Goal: Transaction & Acquisition: Subscribe to service/newsletter

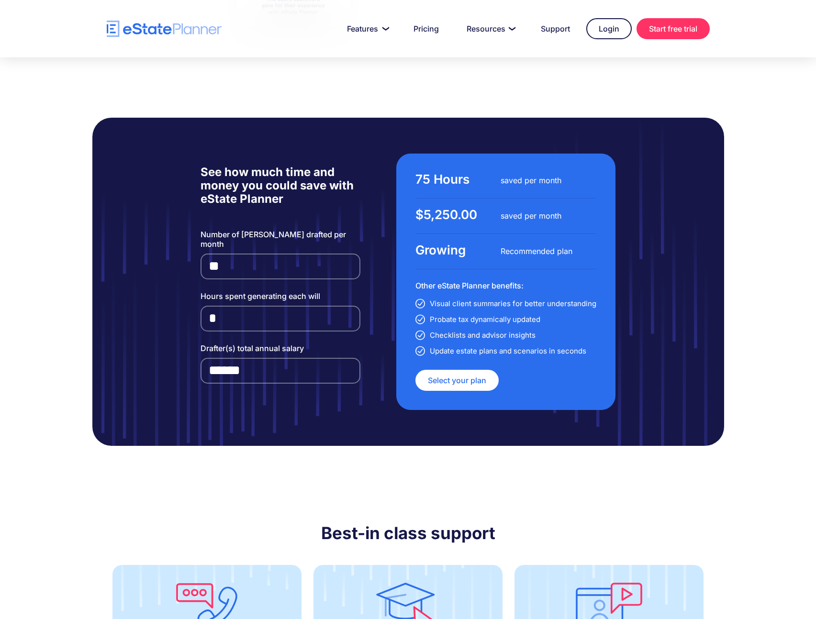
scroll to position [1804, 0]
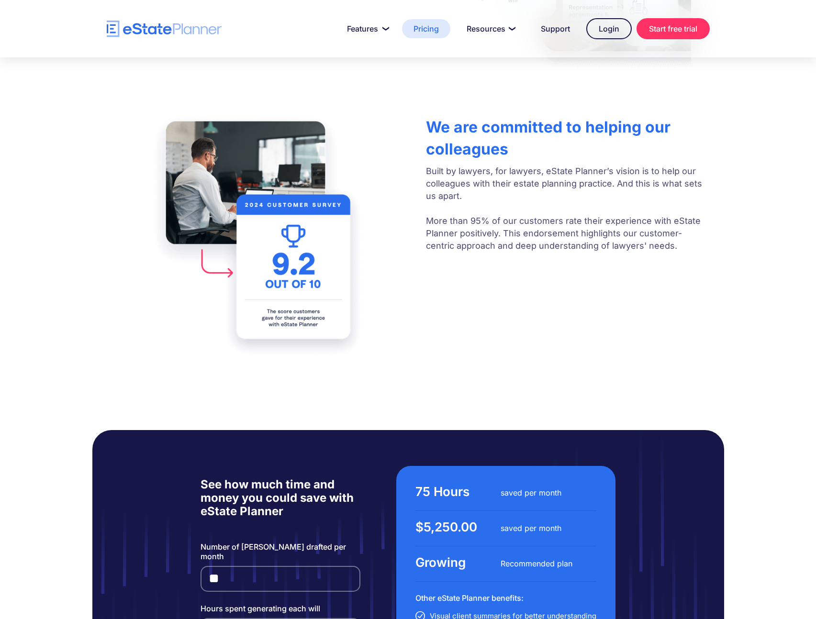
click at [433, 33] on link "Pricing" at bounding box center [426, 28] width 48 height 19
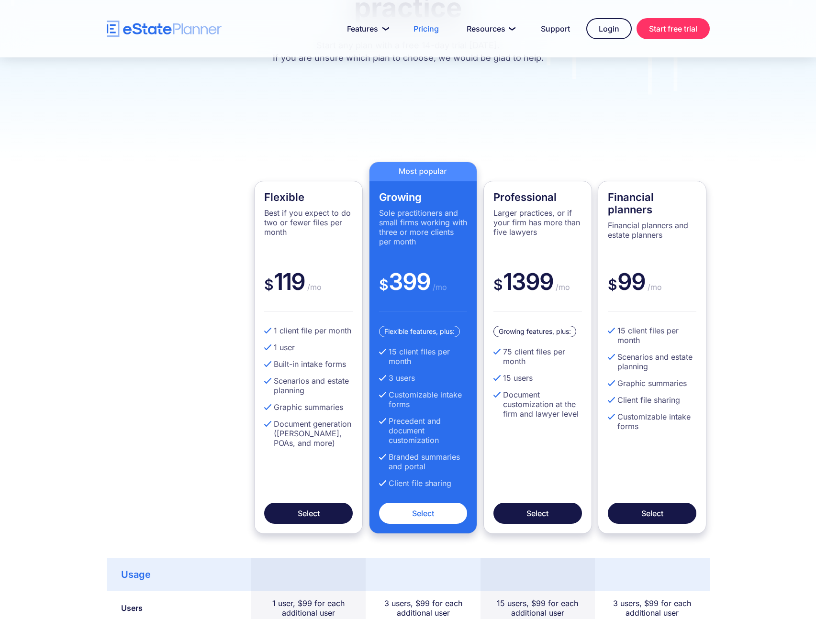
scroll to position [206, 0]
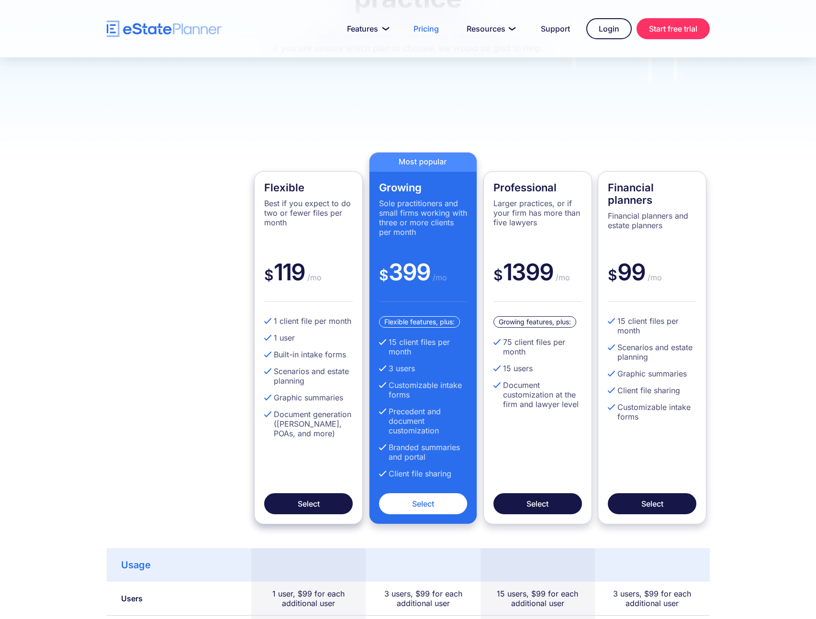
click at [277, 213] on p "Best if you expect to do two or fewer files per month" at bounding box center [308, 213] width 89 height 29
click at [292, 212] on p "Best if you expect to do two or fewer files per month" at bounding box center [308, 213] width 89 height 29
click at [308, 209] on p "Best if you expect to do two or fewer files per month" at bounding box center [308, 213] width 89 height 29
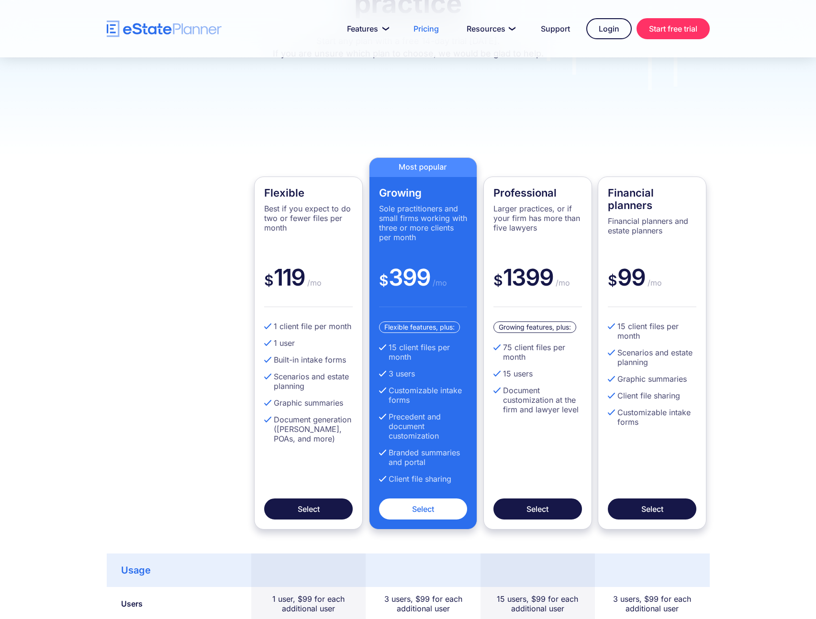
scroll to position [0, 0]
